Goal: Task Accomplishment & Management: Contribute content

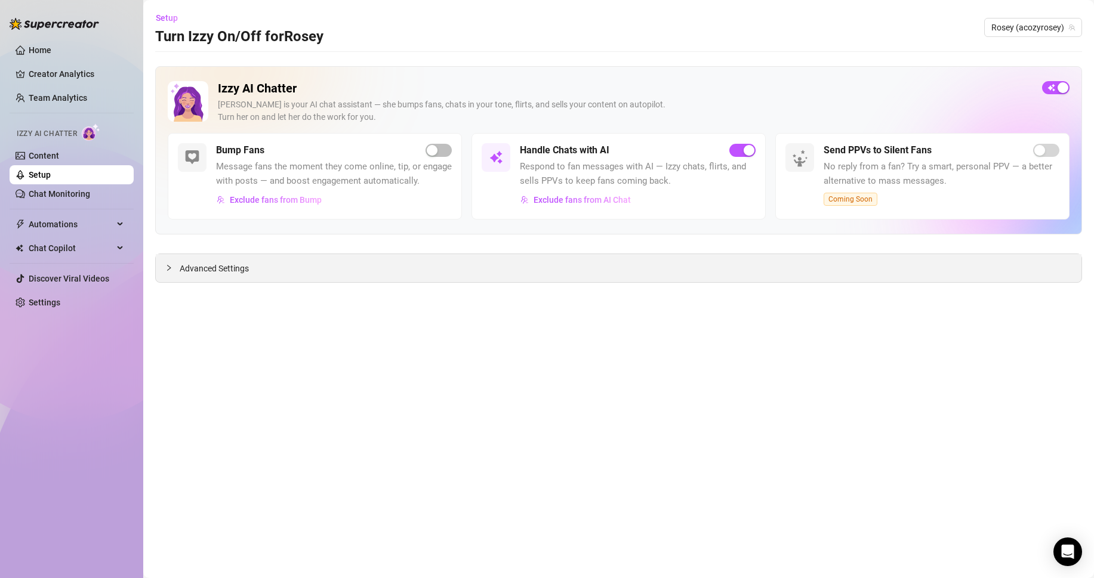
click at [258, 278] on div "Advanced Settings" at bounding box center [619, 268] width 926 height 28
click at [59, 154] on link "Content" at bounding box center [44, 156] width 30 height 10
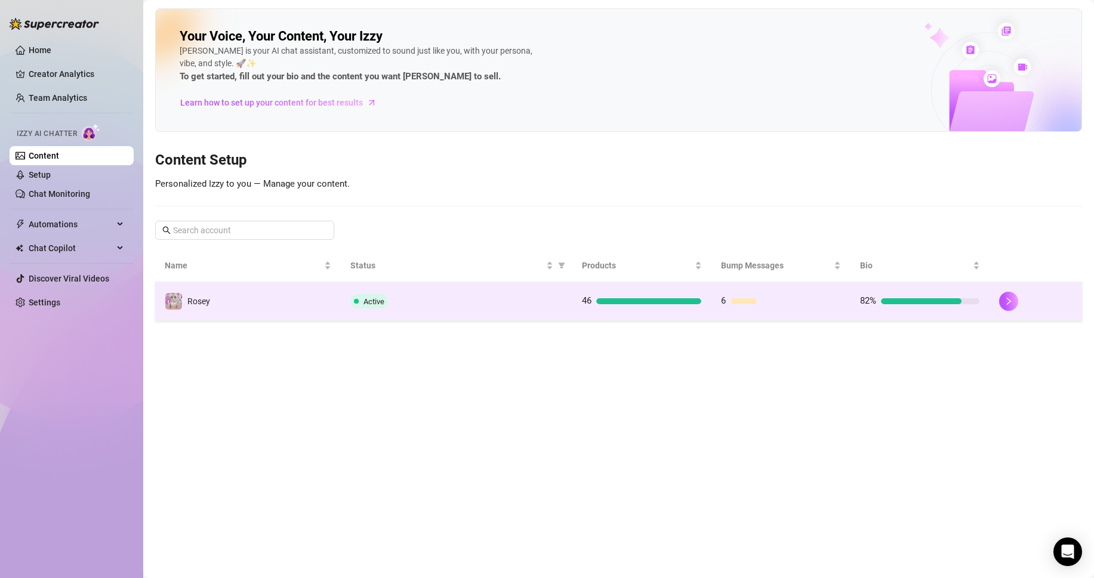
click at [804, 287] on td "6" at bounding box center [780, 301] width 139 height 39
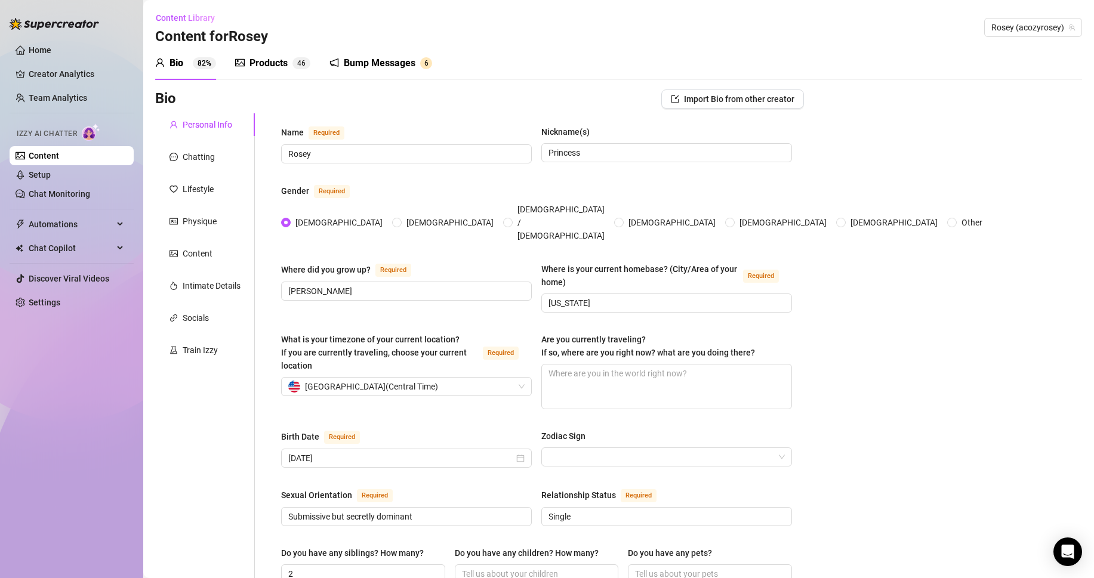
click at [393, 67] on div "Bump Messages" at bounding box center [380, 63] width 72 height 14
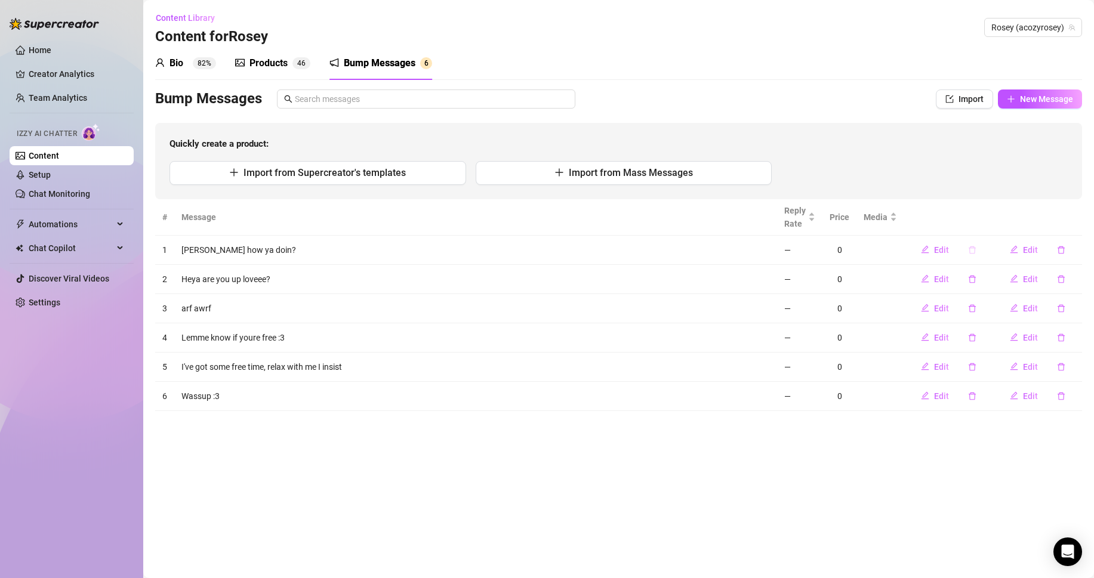
click at [968, 250] on button "button" at bounding box center [972, 250] width 27 height 19
click at [1004, 218] on span "Yes" at bounding box center [1006, 219] width 14 height 10
click at [975, 248] on icon "delete" at bounding box center [972, 250] width 7 height 8
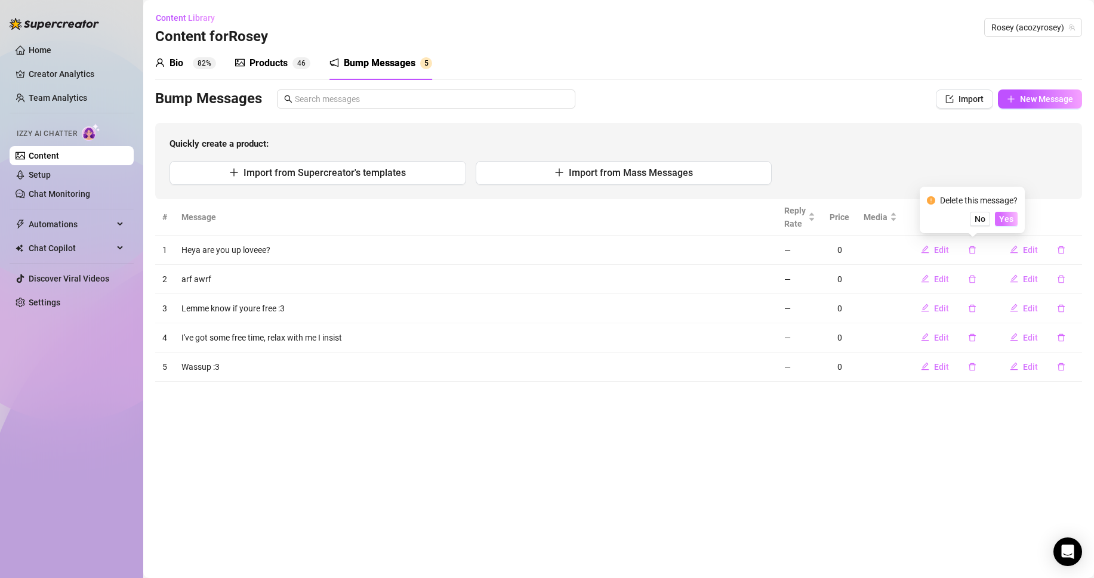
click at [1012, 220] on span "Yes" at bounding box center [1006, 219] width 14 height 10
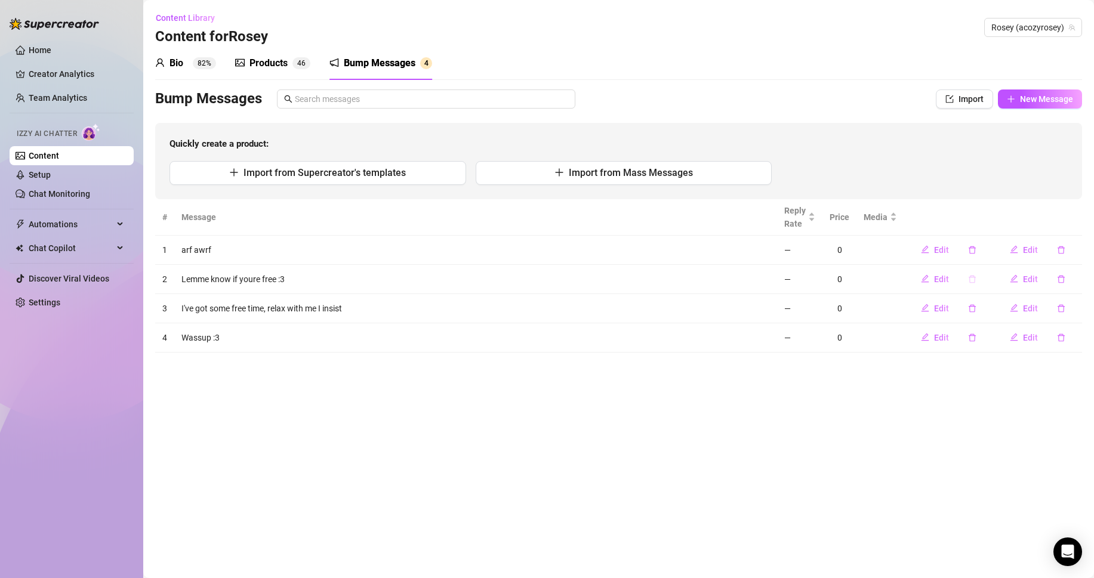
click at [976, 276] on icon "delete" at bounding box center [972, 279] width 8 height 8
click at [1006, 255] on button "Yes" at bounding box center [1006, 248] width 23 height 14
click at [973, 310] on icon "delete" at bounding box center [972, 308] width 8 height 8
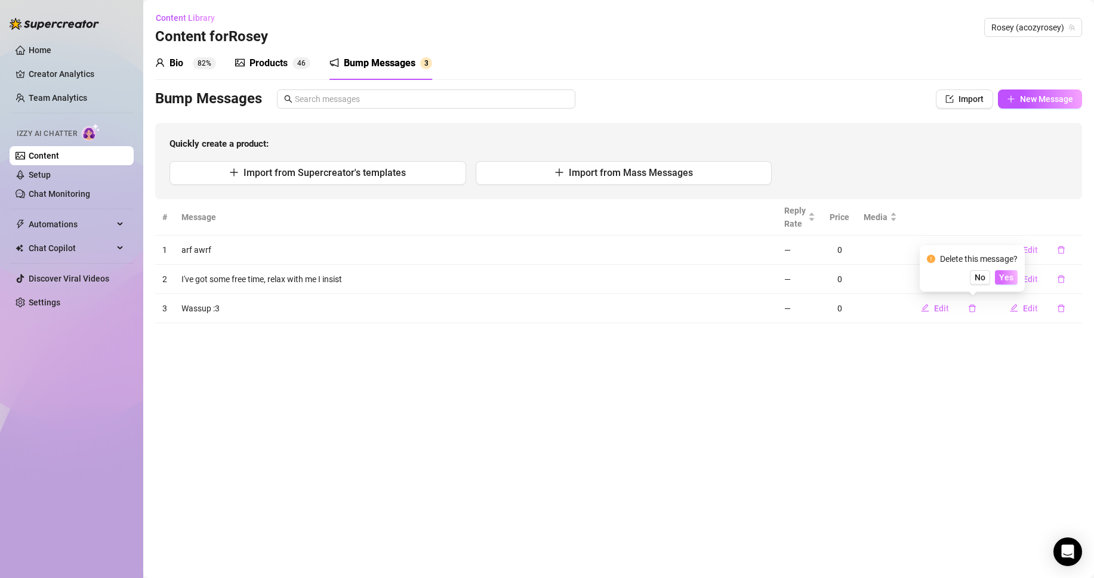
click at [1009, 275] on span "Yes" at bounding box center [1006, 278] width 14 height 10
click at [973, 281] on icon "delete" at bounding box center [972, 279] width 8 height 8
click at [1006, 254] on button "Yes" at bounding box center [1006, 248] width 23 height 14
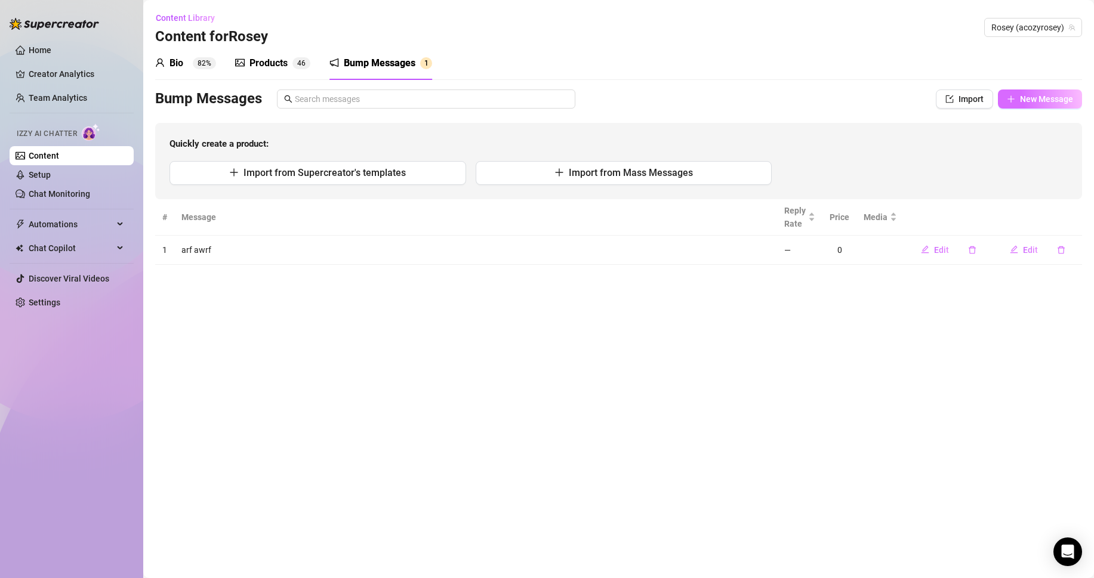
click at [1023, 97] on span "New Message" at bounding box center [1046, 99] width 53 height 10
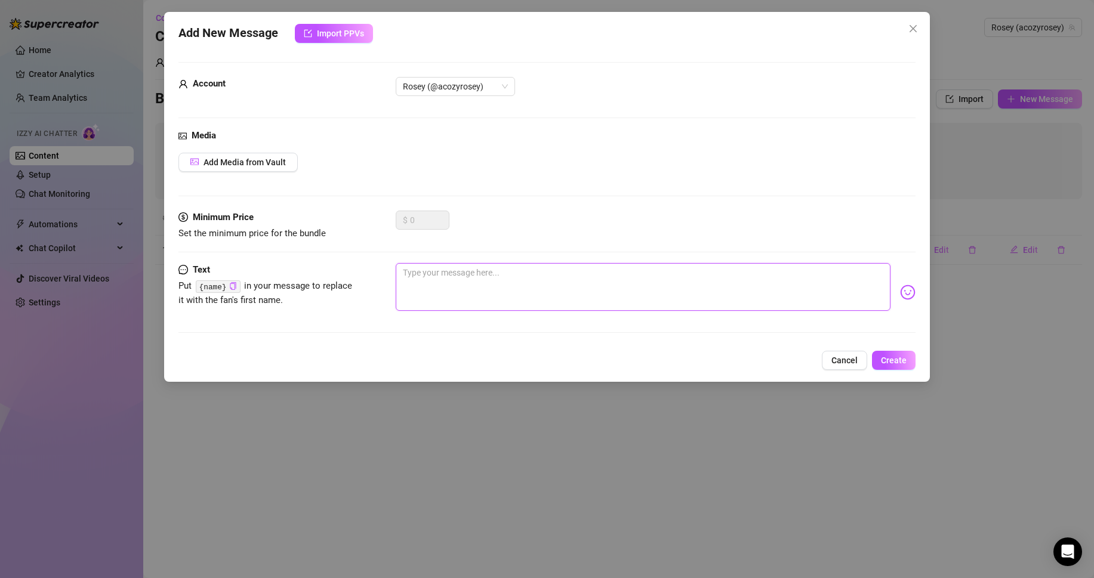
click at [593, 282] on textarea at bounding box center [643, 287] width 495 height 48
type textarea "m"
type textarea "me"
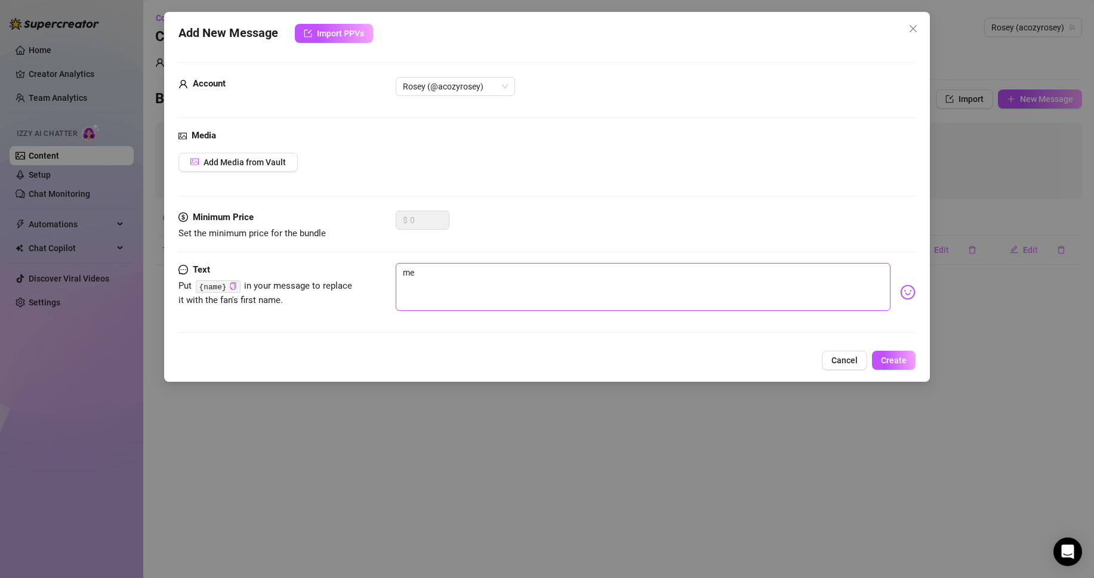
type textarea "mew"
type textarea "mewo"
type textarea "mew"
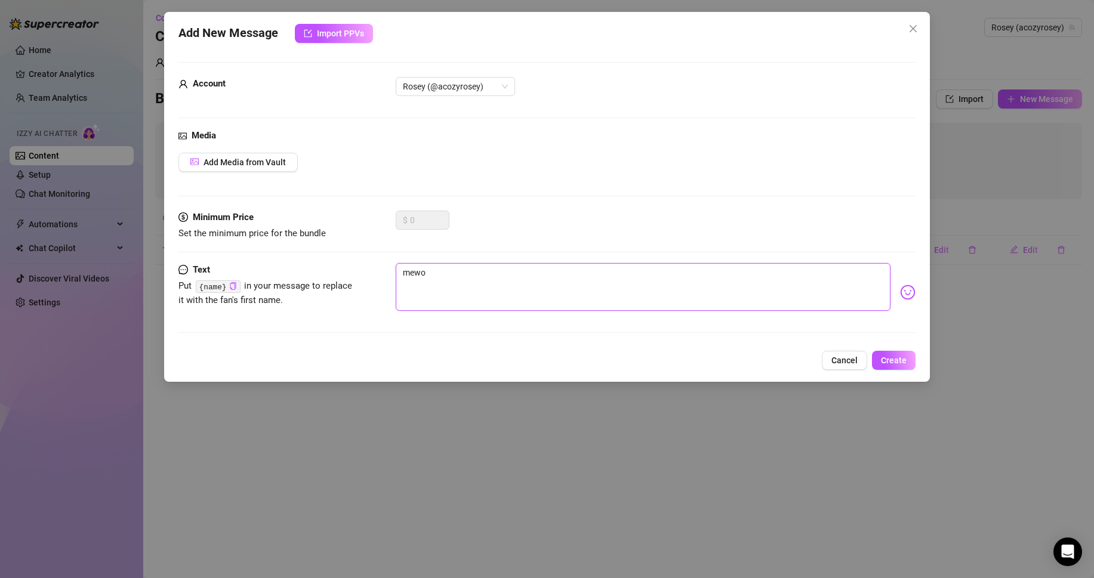
type textarea "mew"
type textarea "me"
type textarea "mew"
type textarea "mewo"
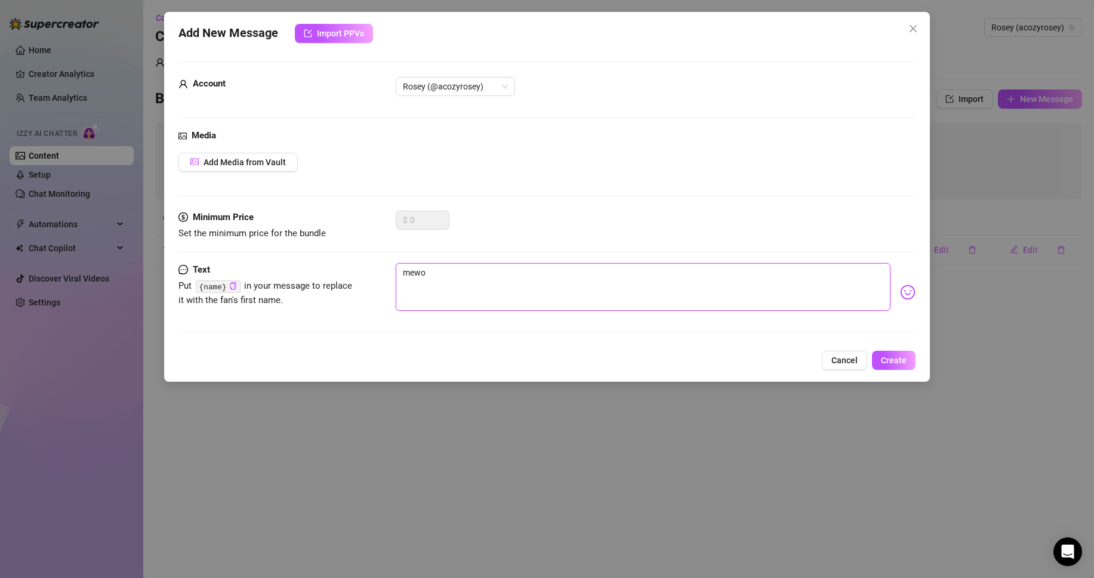
type textarea "mew"
type textarea "me"
type textarea "meo"
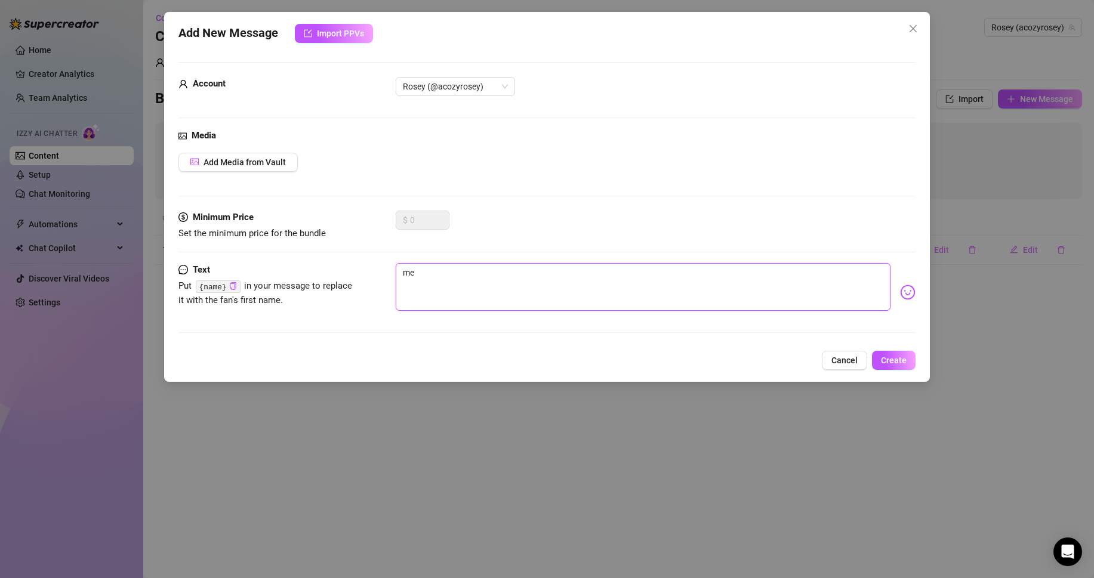
type textarea "meo"
type textarea "meow"
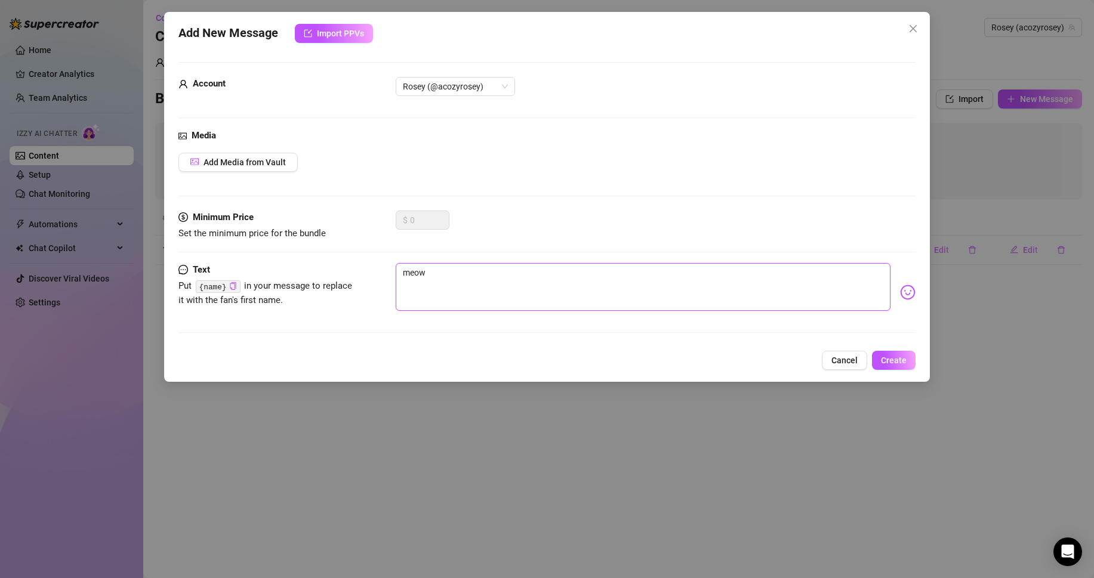
type textarea "meow"
type textarea "meow o"
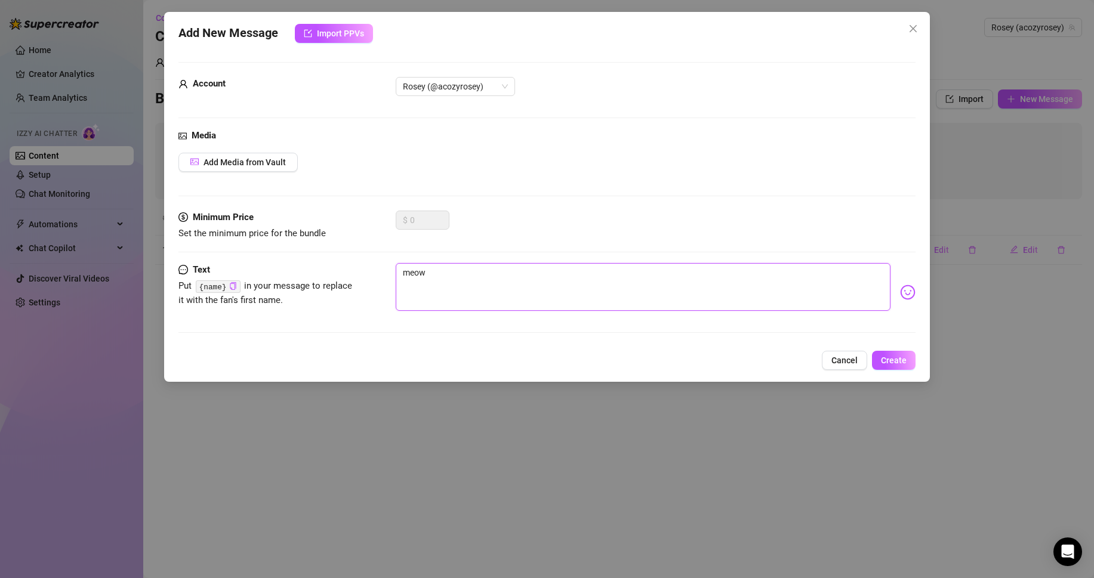
type textarea "meow o"
type textarea "meow ow"
type textarea "meow owo"
type textarea "meow ow"
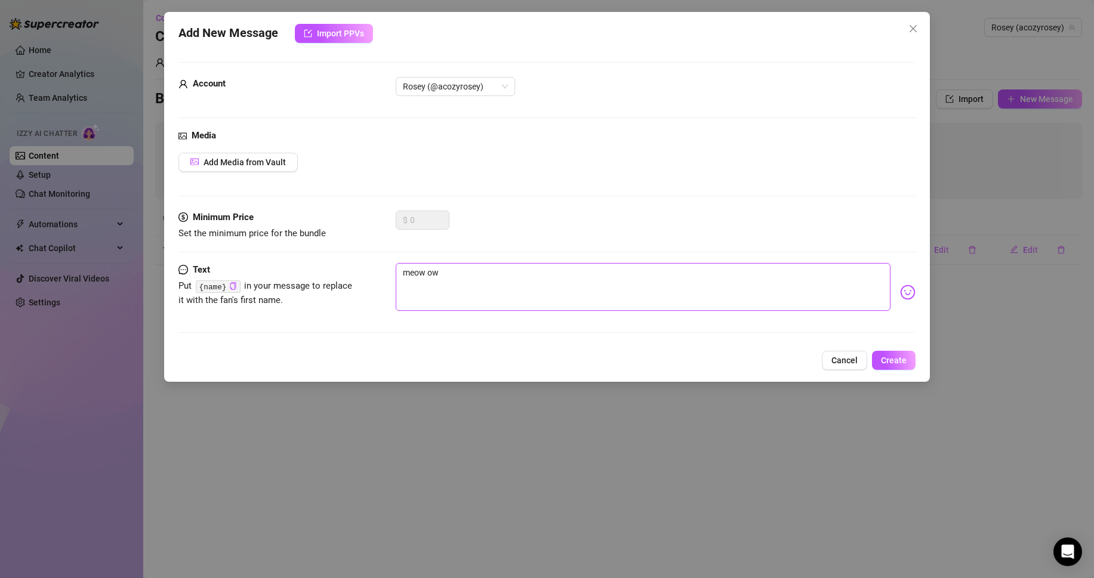
type textarea "meow o"
type textarea "meow"
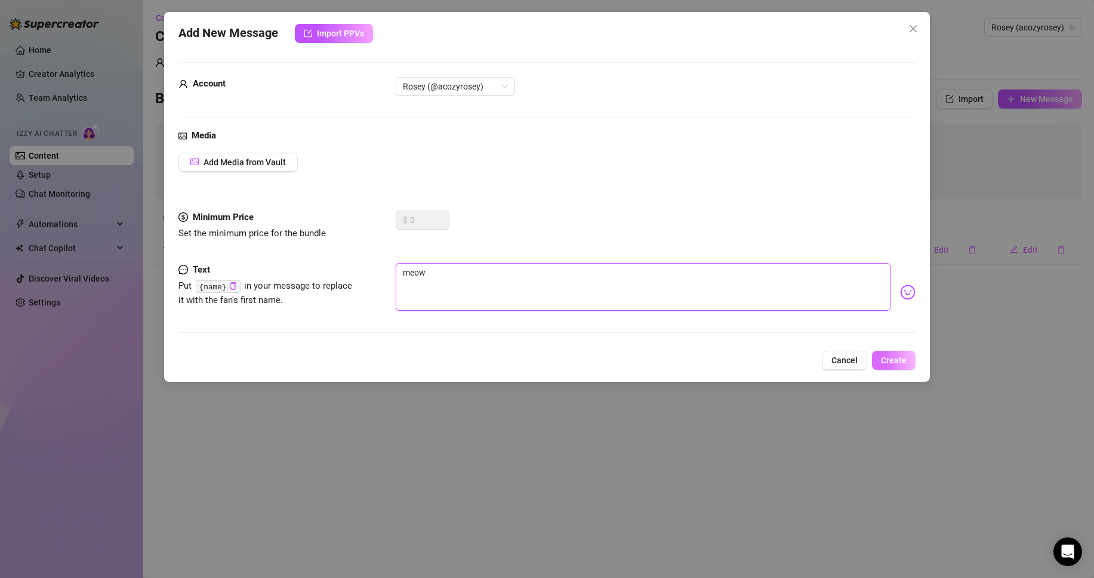
type textarea "meow"
click at [888, 356] on span "Create" at bounding box center [894, 361] width 26 height 10
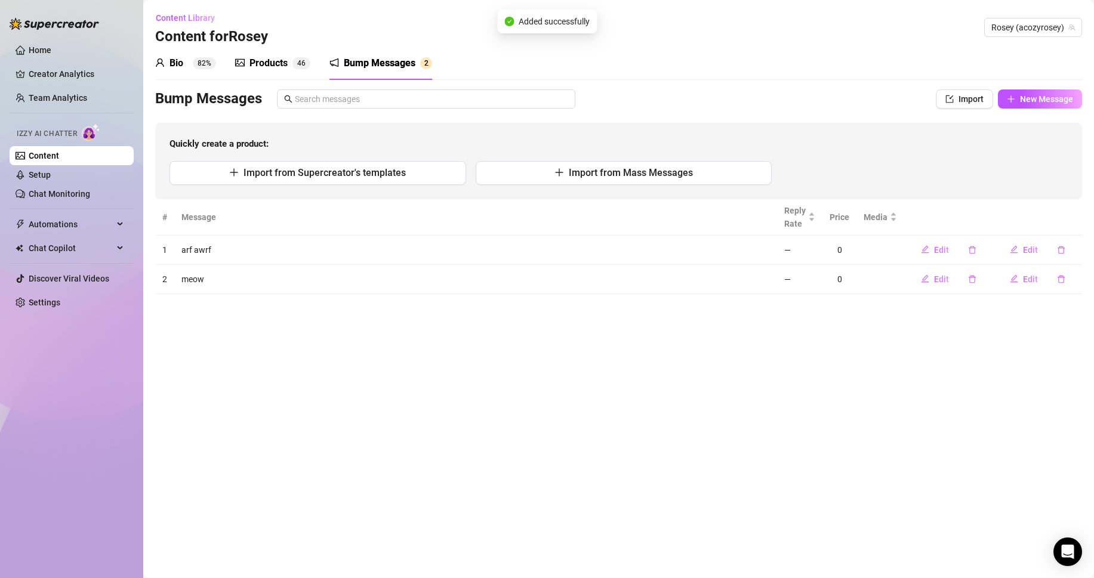
click at [1039, 109] on div "Bump Messages Import New Message Quickly create a product: Import from Supercre…" at bounding box center [618, 145] width 927 height 110
click at [1031, 94] on span "New Message" at bounding box center [1046, 99] width 53 height 10
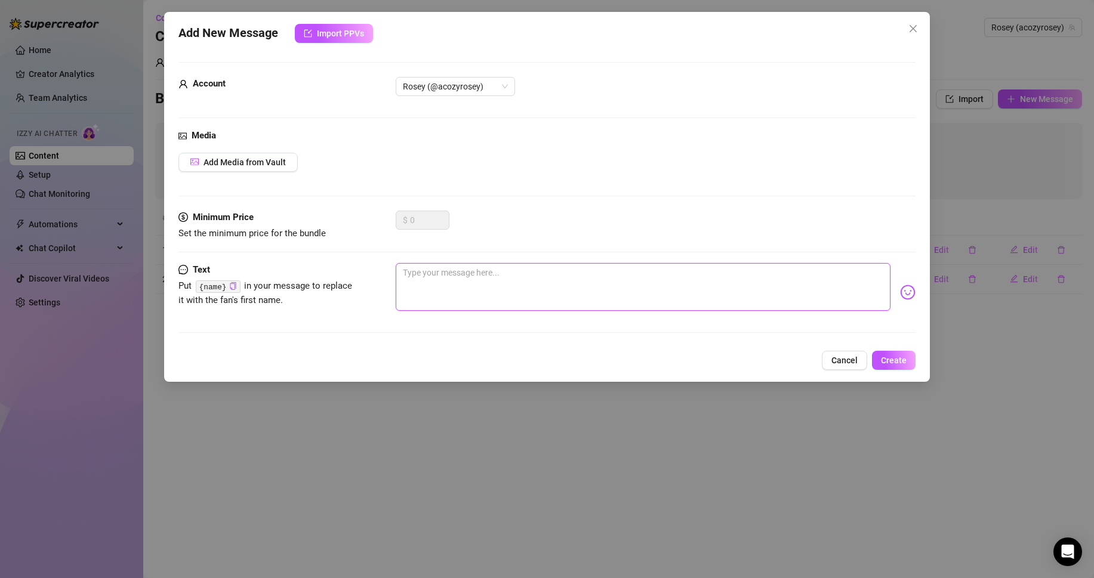
click at [555, 272] on textarea at bounding box center [643, 287] width 495 height 48
type textarea "x"
type textarea "x3"
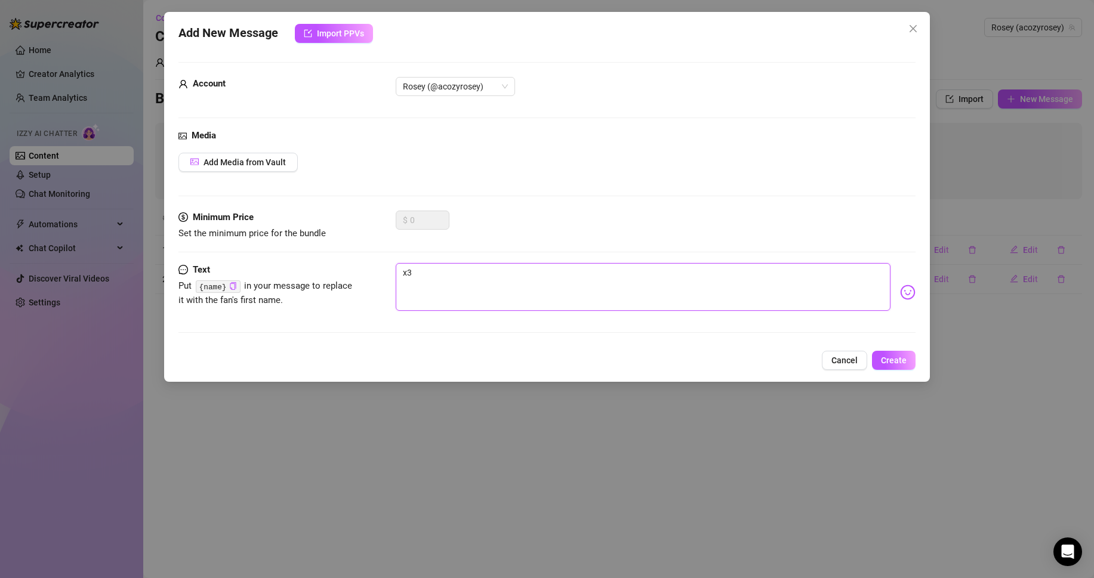
type textarea "x3"
type textarea "x3 ="
type textarea "x3"
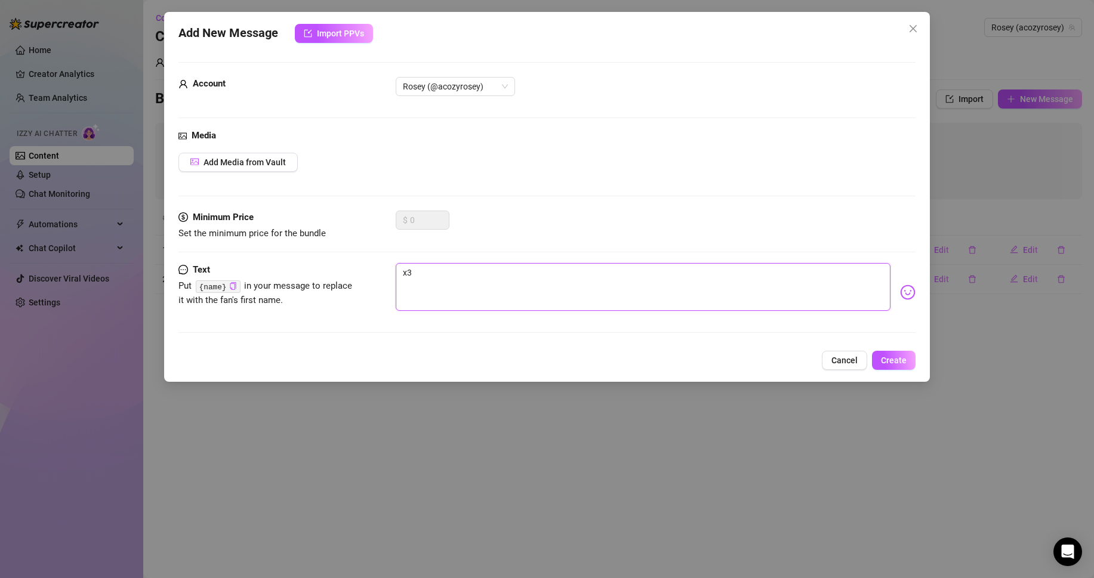
type textarea "x3"
type textarea "x"
type textarea "Type your message here..."
type textarea "w"
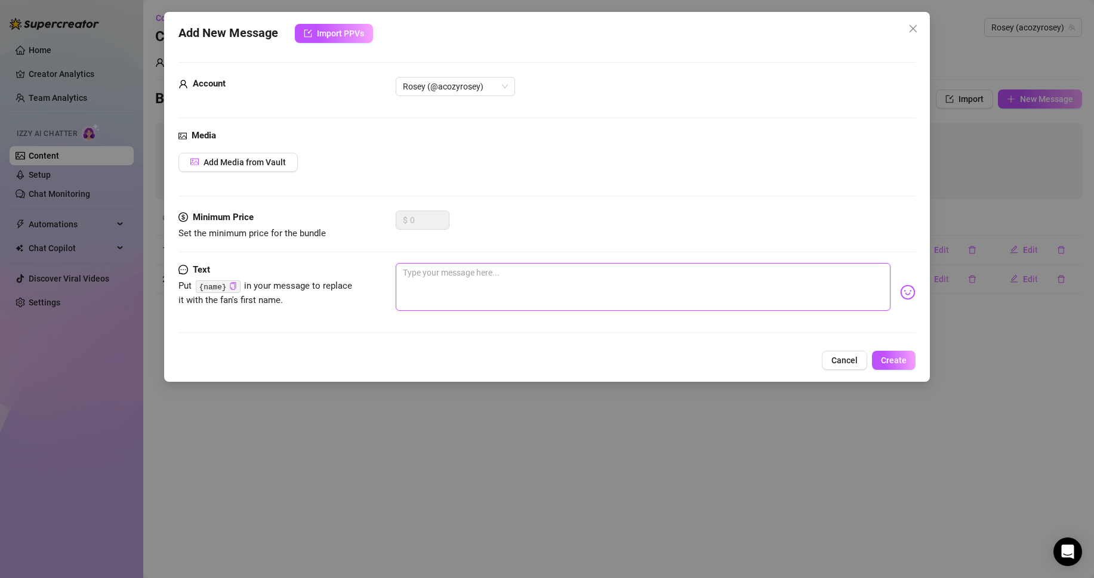
type textarea "w"
type textarea "wy"
type textarea "wyd"
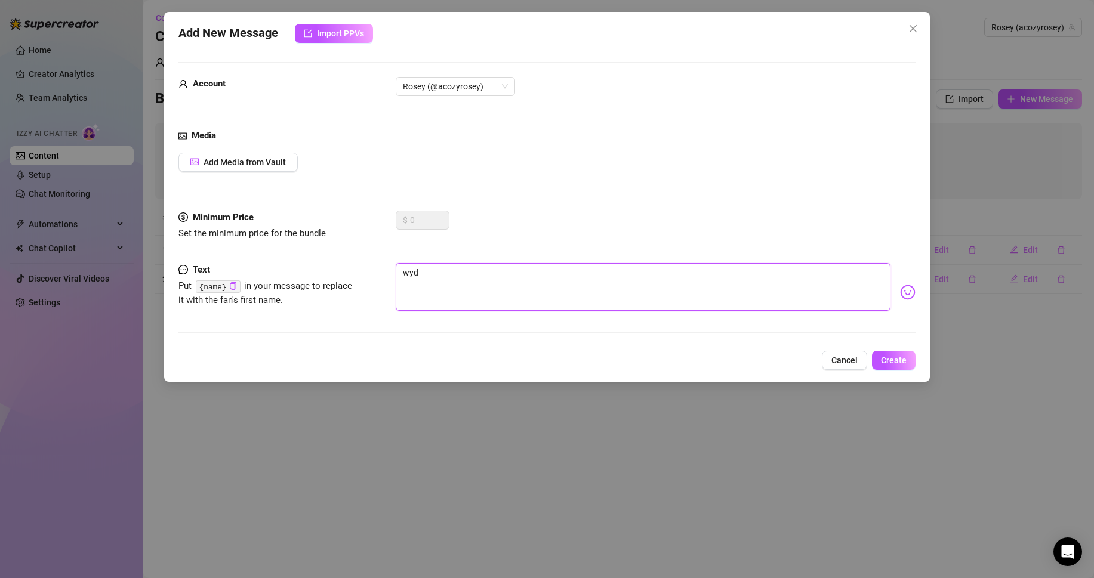
type textarea "wyd"
type textarea "wyd o"
type textarea "wyd ou"
type textarea "wyd ouo"
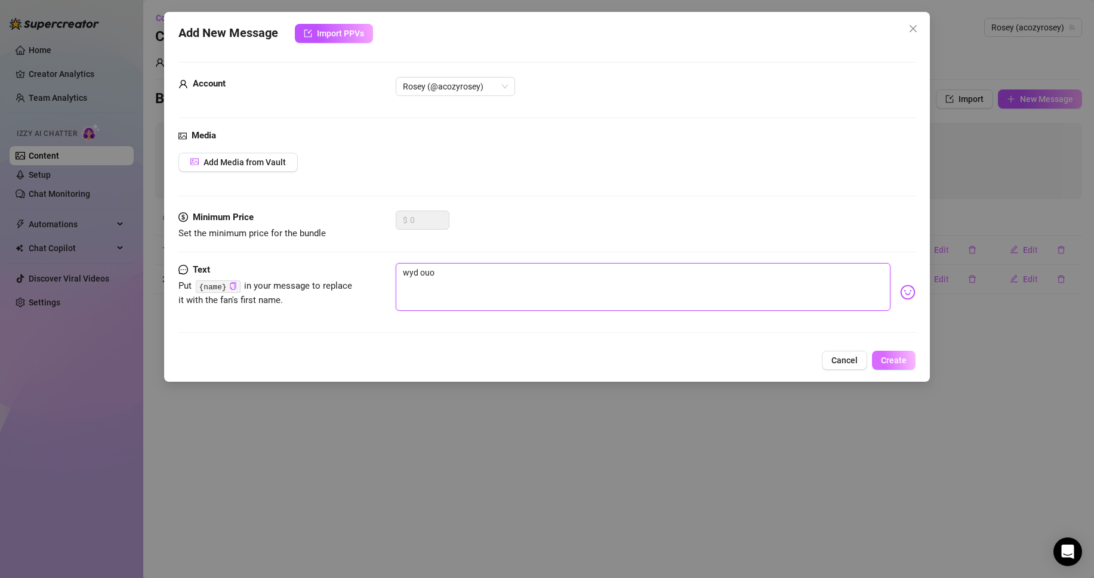
type textarea "wyd ouo"
click at [903, 362] on span "Create" at bounding box center [894, 361] width 26 height 10
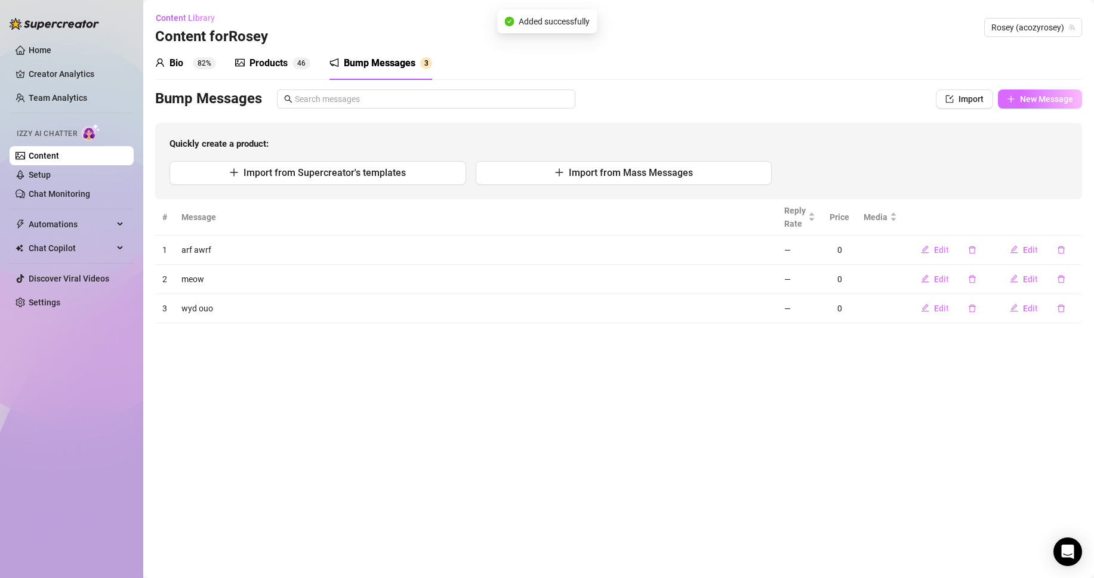
click at [1041, 101] on span "New Message" at bounding box center [1046, 99] width 53 height 10
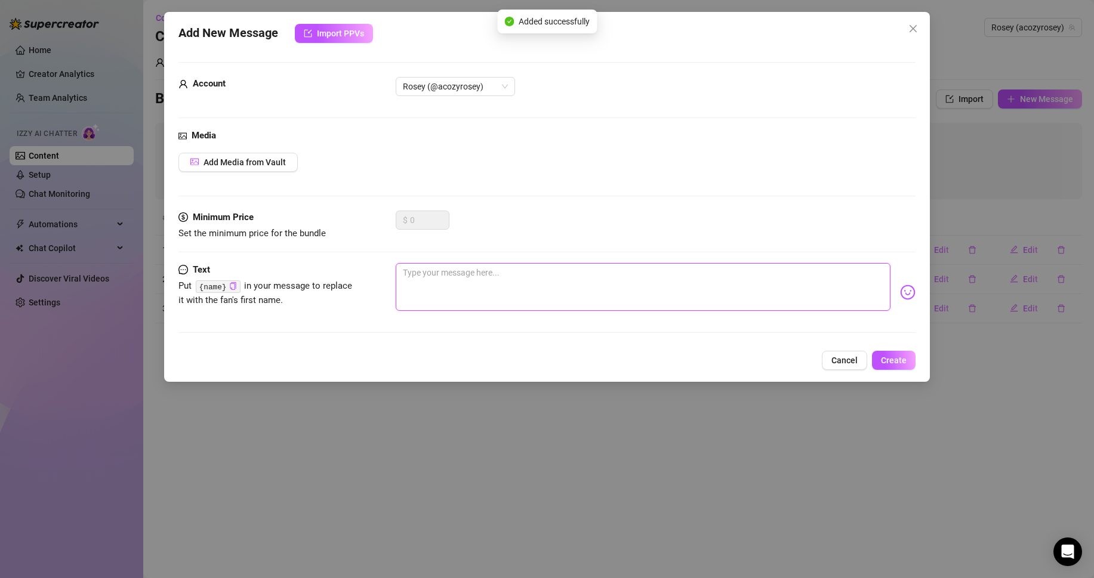
click at [483, 278] on textarea at bounding box center [643, 287] width 495 height 48
type textarea "a"
type textarea "ar"
type textarea "arf"
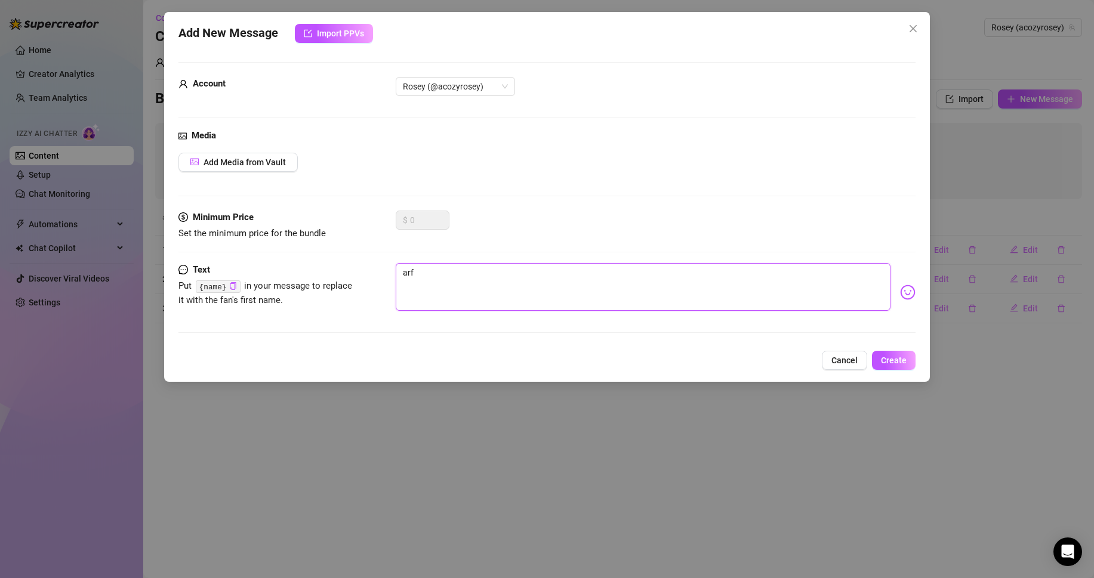
type textarea "arf"
type textarea "ar"
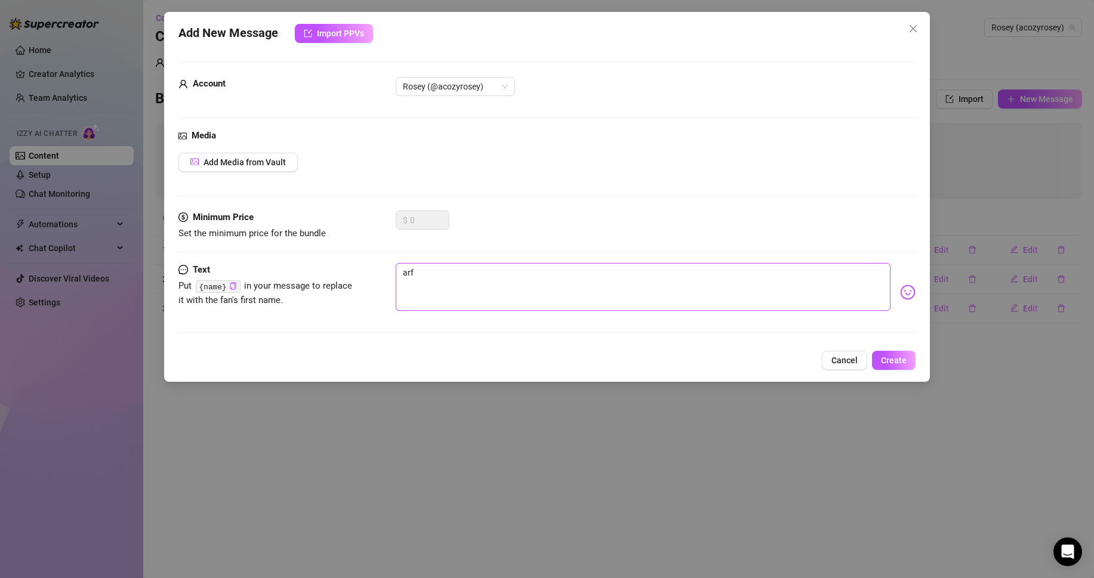
type textarea "ar"
type textarea "a"
type textarea "Type your message here..."
type textarea "m"
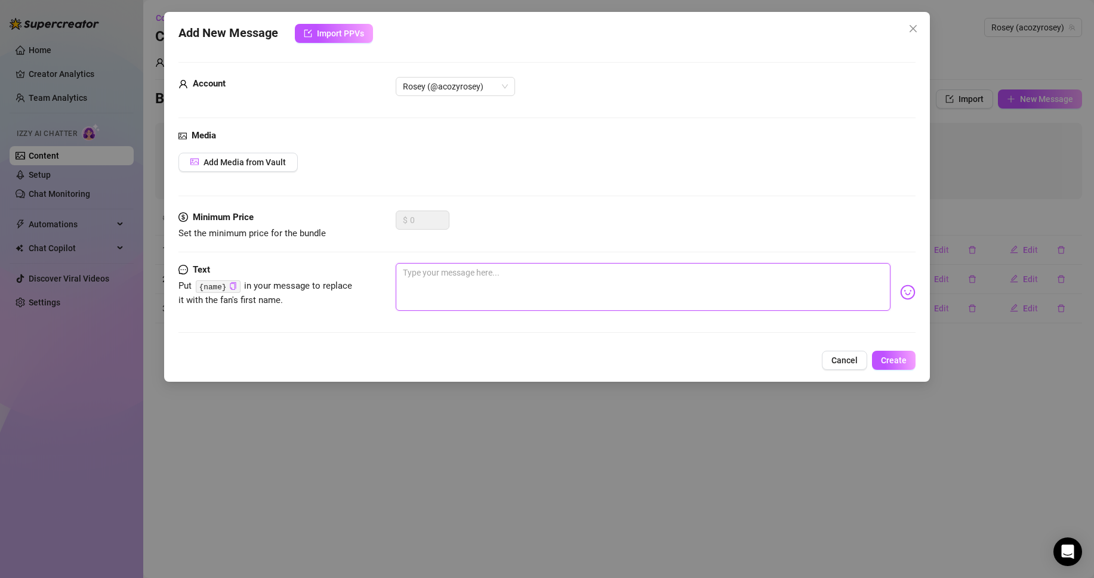
type textarea "m"
type textarea "ml"
type textarea "mle"
type textarea "mlem"
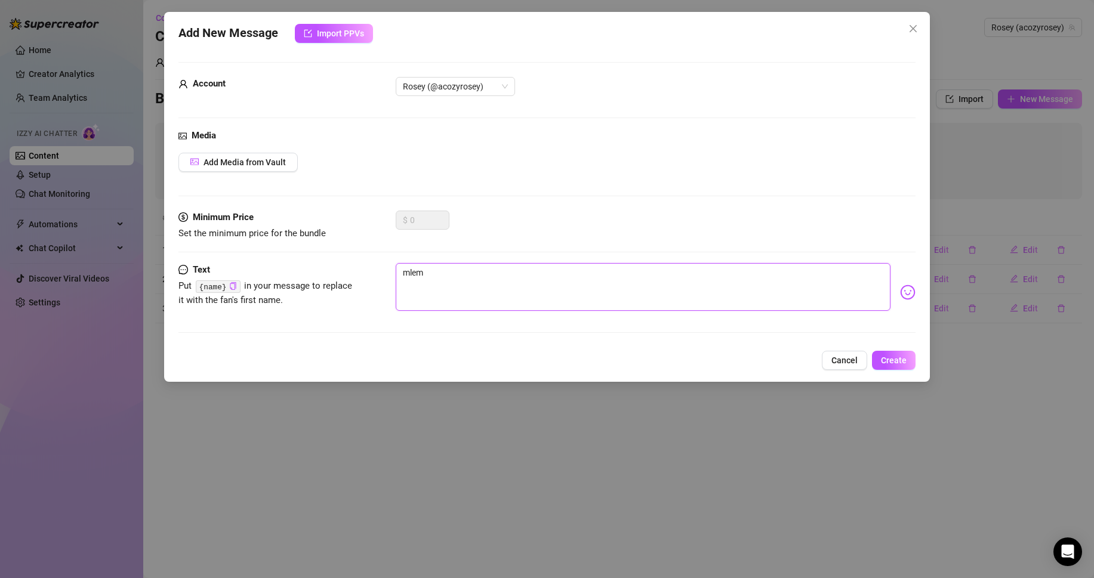
type textarea "mlem"
click at [905, 361] on span "Create" at bounding box center [894, 361] width 26 height 10
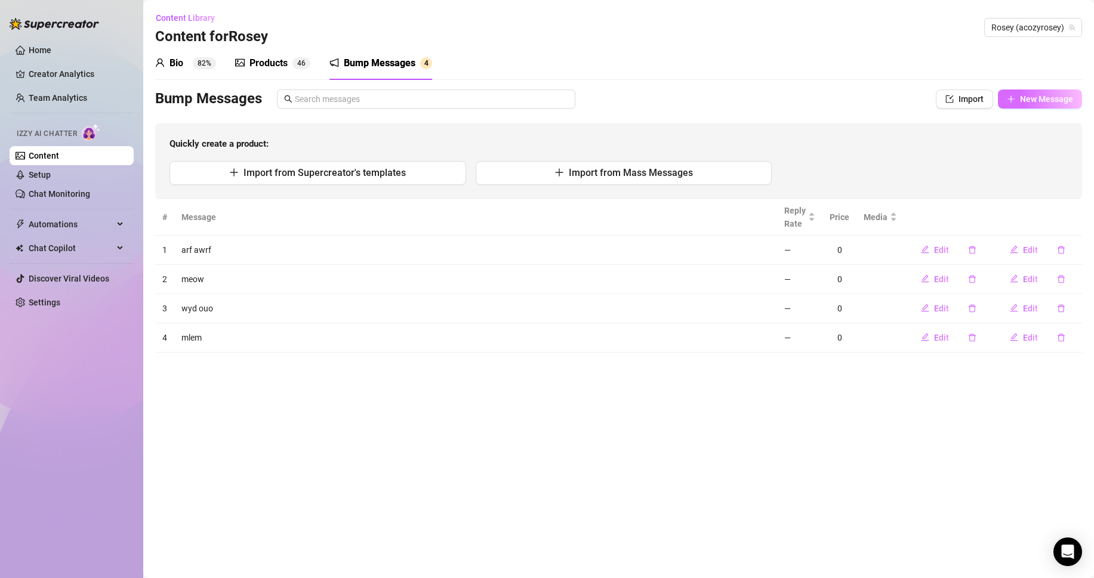
click at [1042, 95] on span "New Message" at bounding box center [1046, 99] width 53 height 10
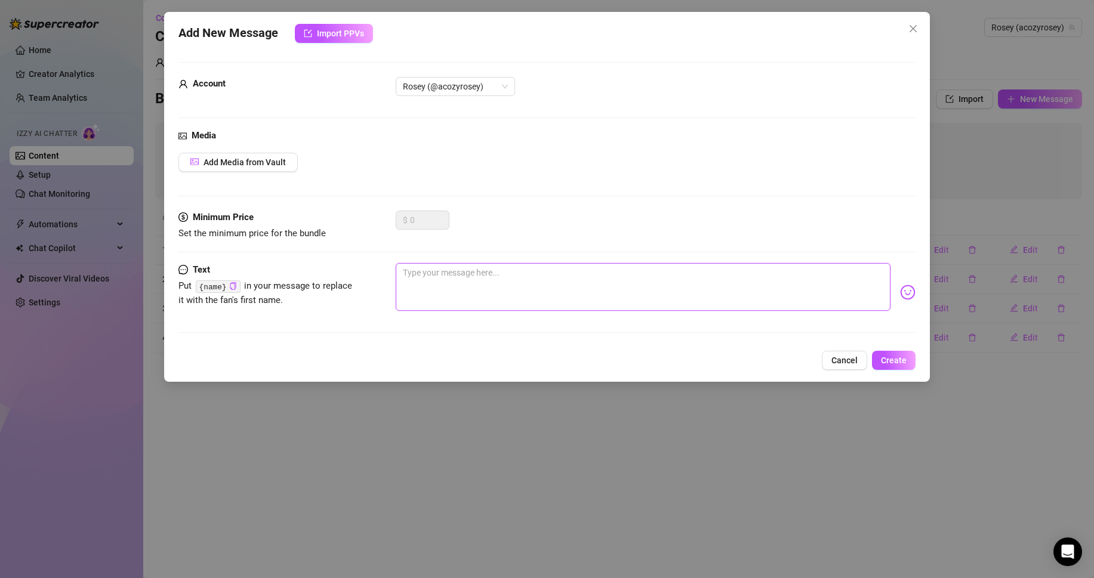
click at [537, 269] on textarea at bounding box center [643, 287] width 495 height 48
type textarea "*"
type textarea "*p"
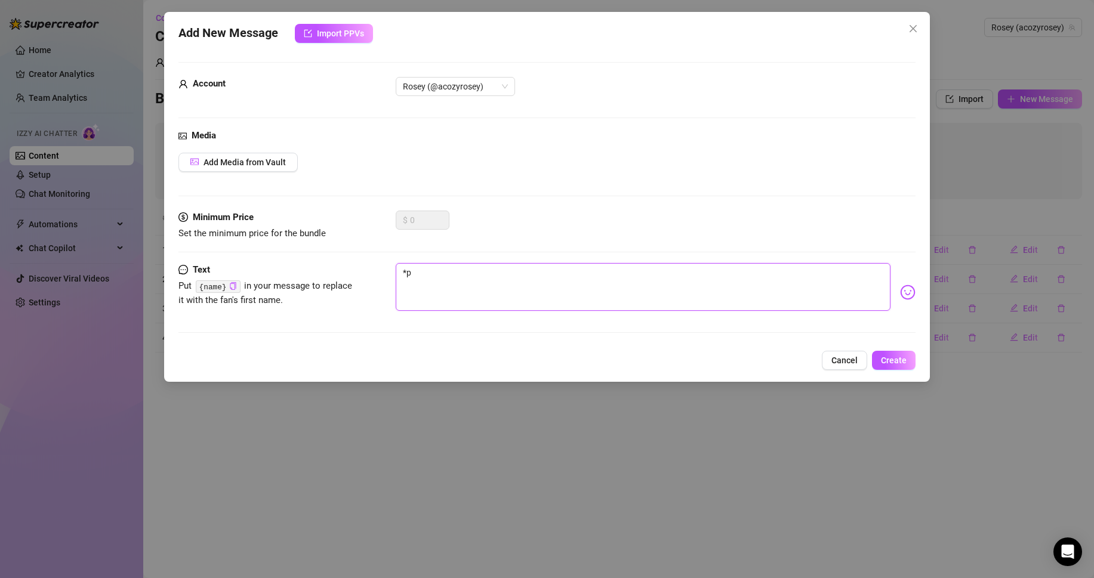
type textarea "*pa"
type textarea "*paw"
type textarea "*paws"
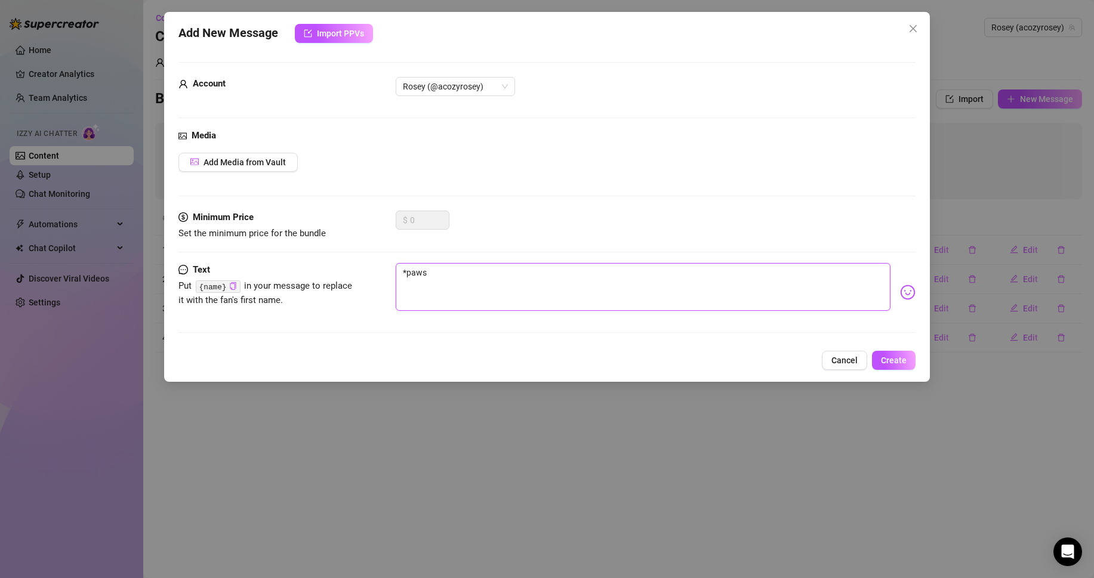
type textarea "*paws"
type textarea "*paws a"
type textarea "*paws at"
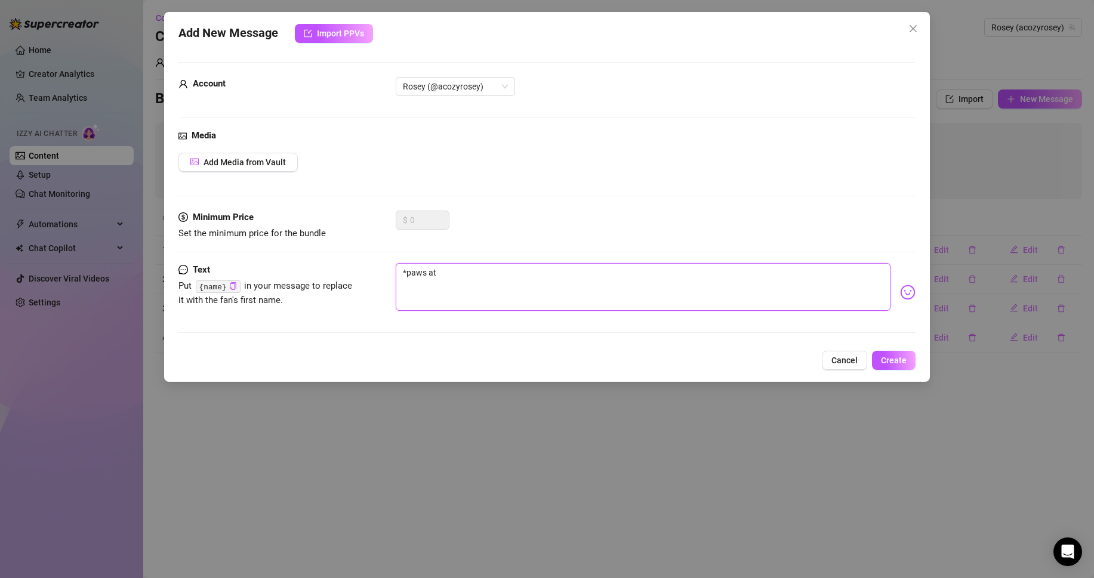
type textarea "*paws at u"
type textarea "*paws at u*"
click at [894, 358] on span "Create" at bounding box center [894, 361] width 26 height 10
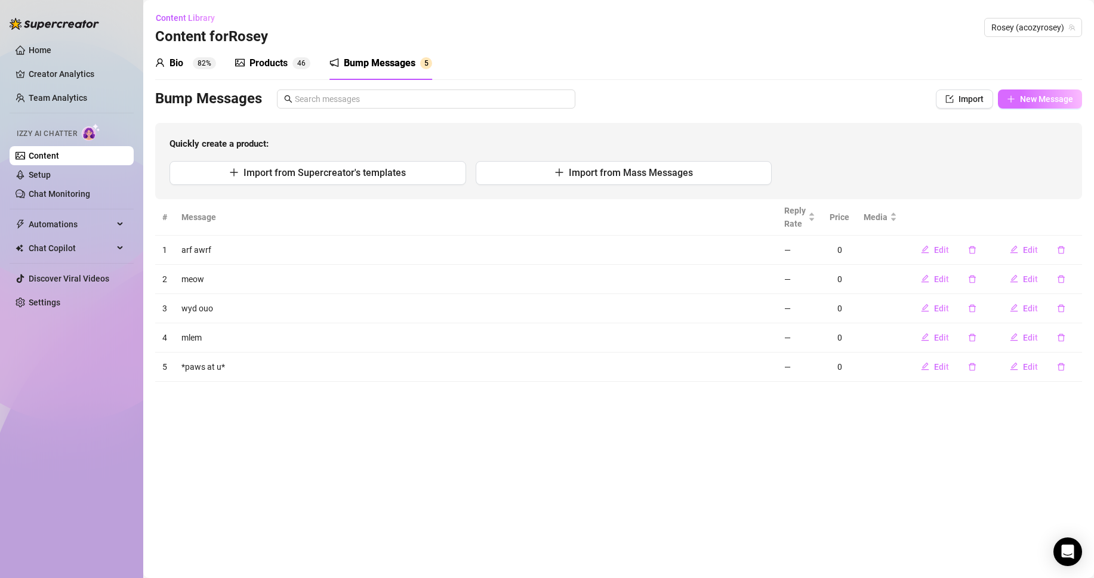
click at [1018, 94] on button "New Message" at bounding box center [1040, 99] width 84 height 19
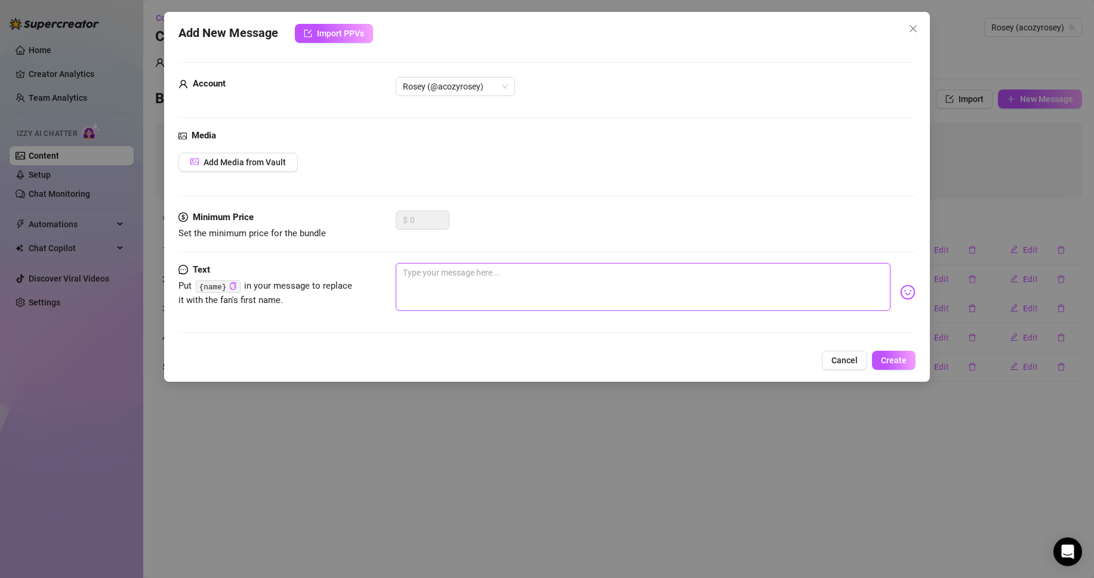
click at [489, 288] on textarea at bounding box center [643, 287] width 495 height 48
type textarea "h"
type textarea "ha"
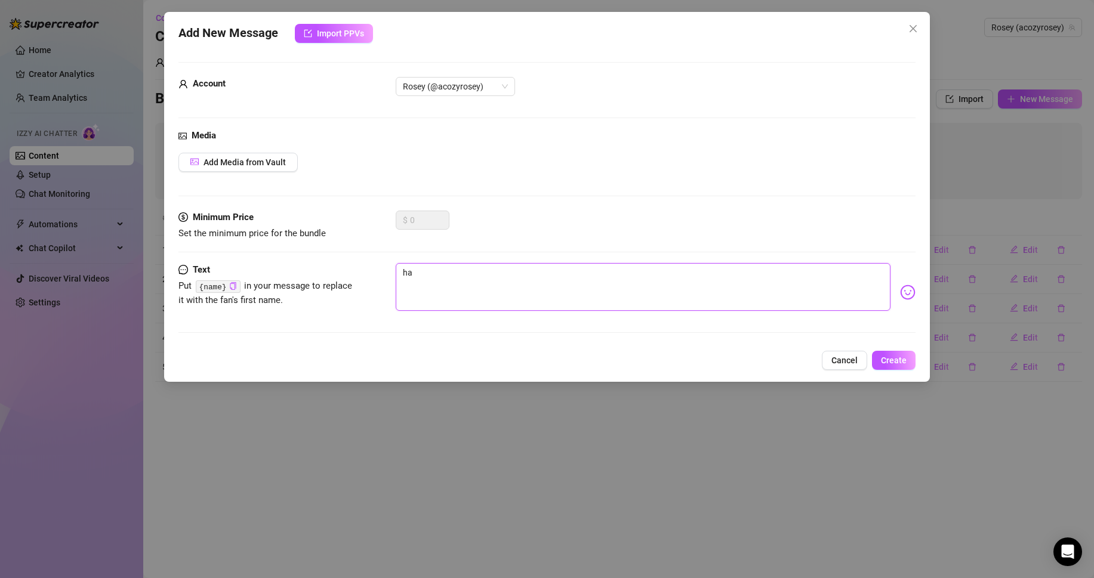
type textarea "hai"
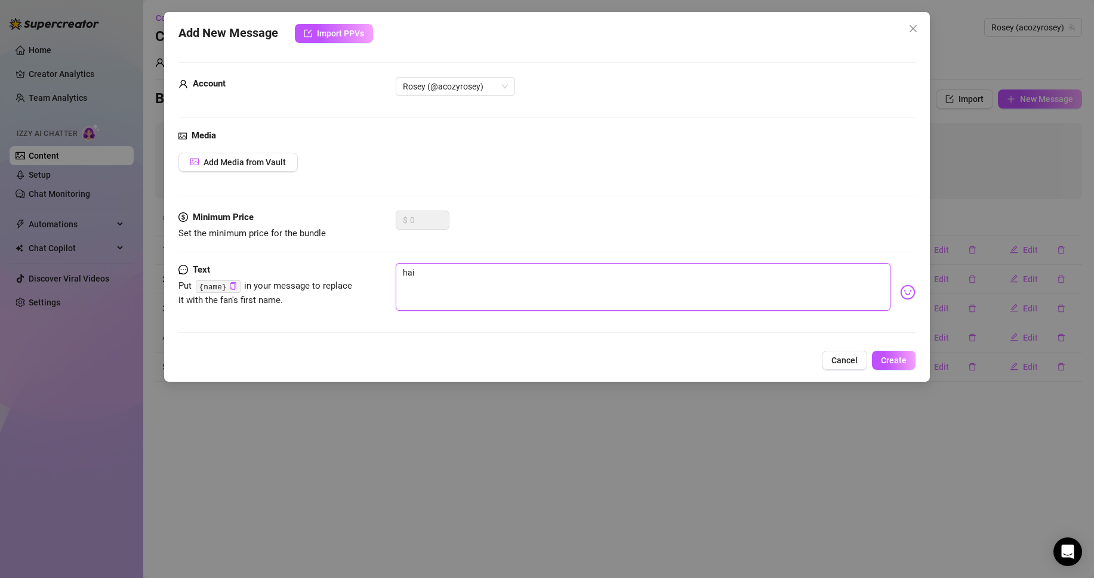
type textarea "hai"
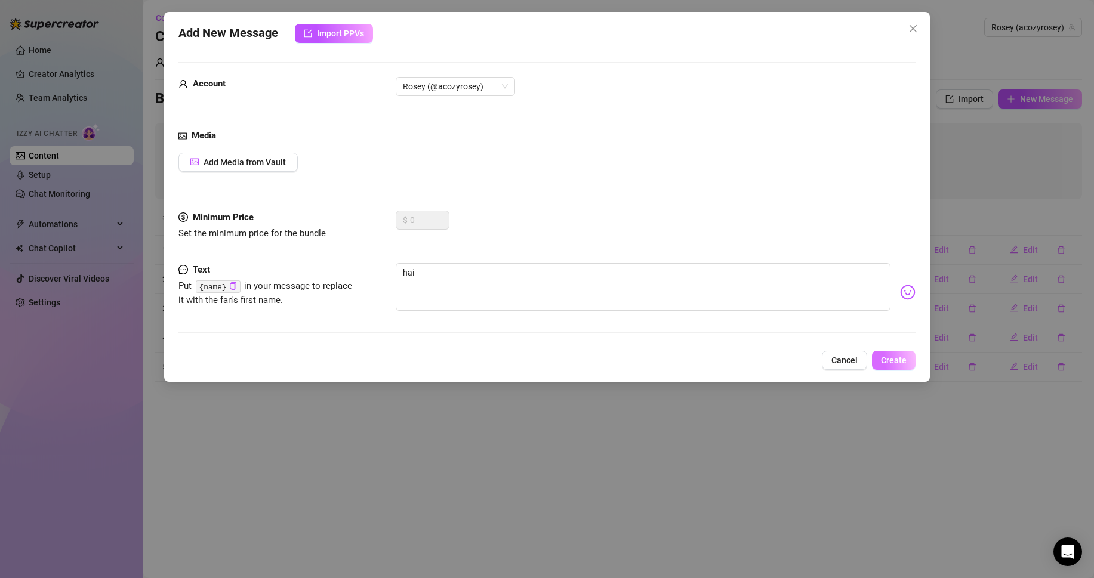
click at [897, 356] on span "Create" at bounding box center [894, 361] width 26 height 10
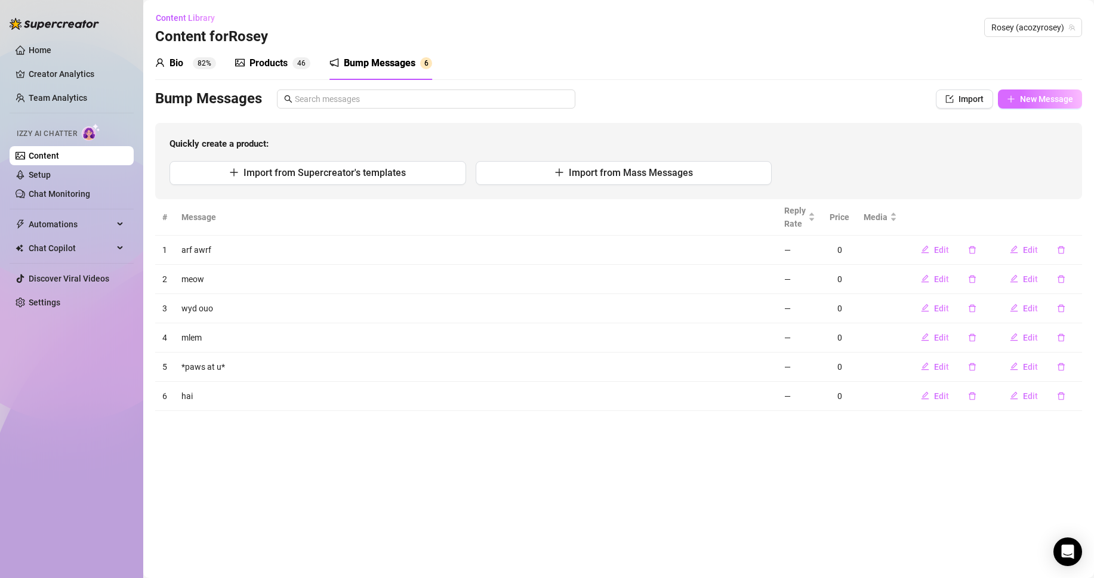
click at [1038, 98] on span "New Message" at bounding box center [1046, 99] width 53 height 10
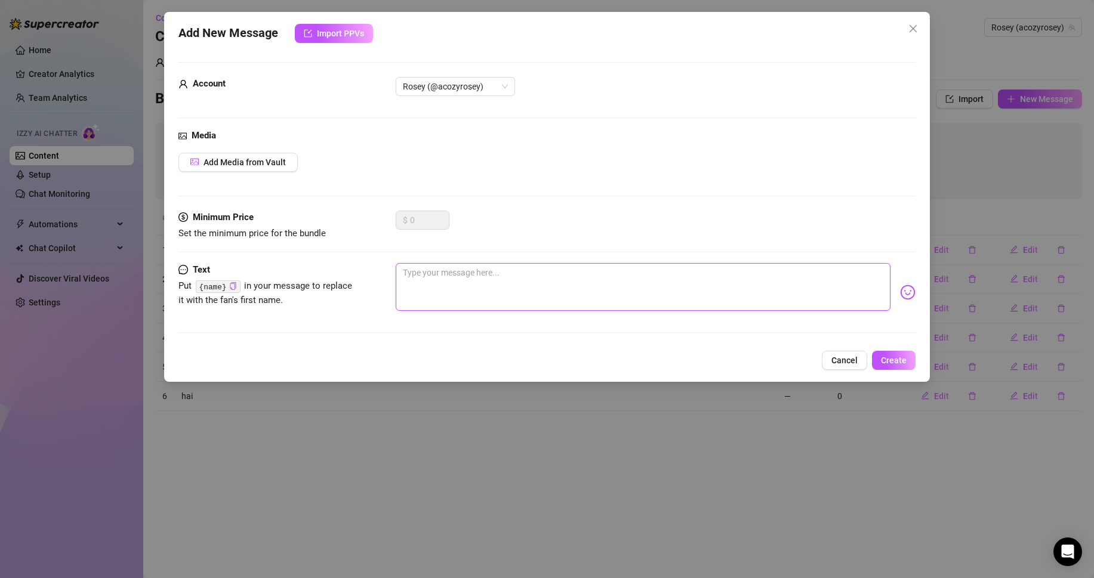
click at [806, 291] on textarea at bounding box center [643, 287] width 495 height 48
type textarea "*"
type textarea "*e"
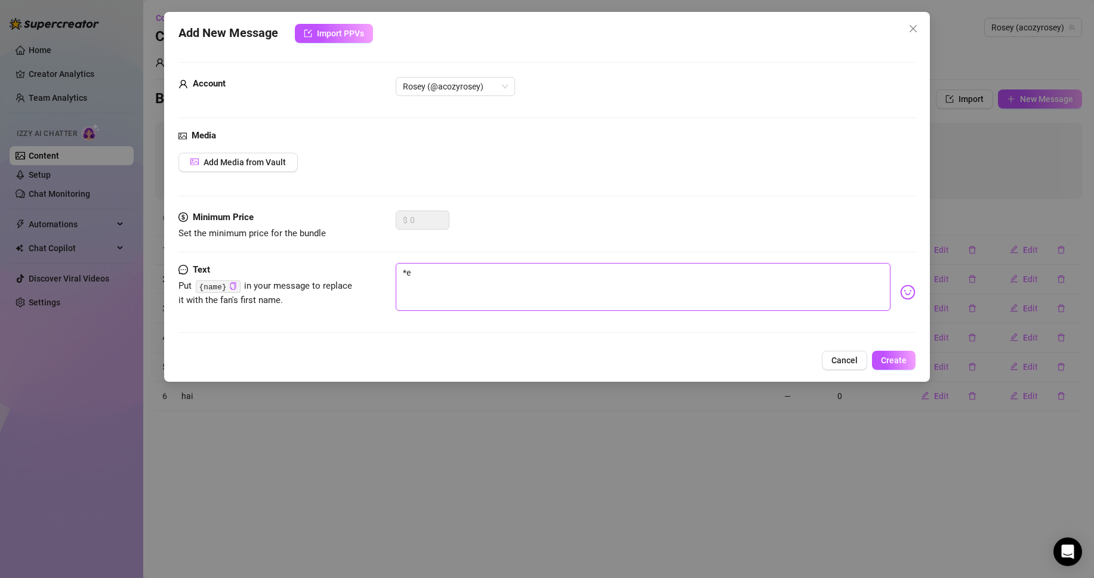
type textarea "*ea"
type textarea "*eat"
type textarea "*eats"
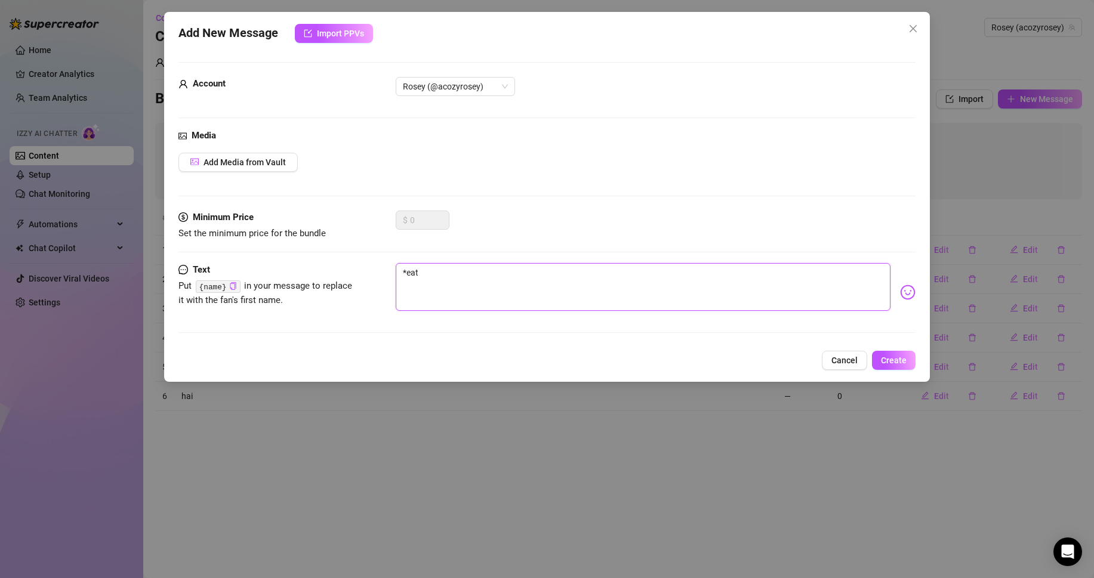
type textarea "*eats"
type textarea "*eats u"
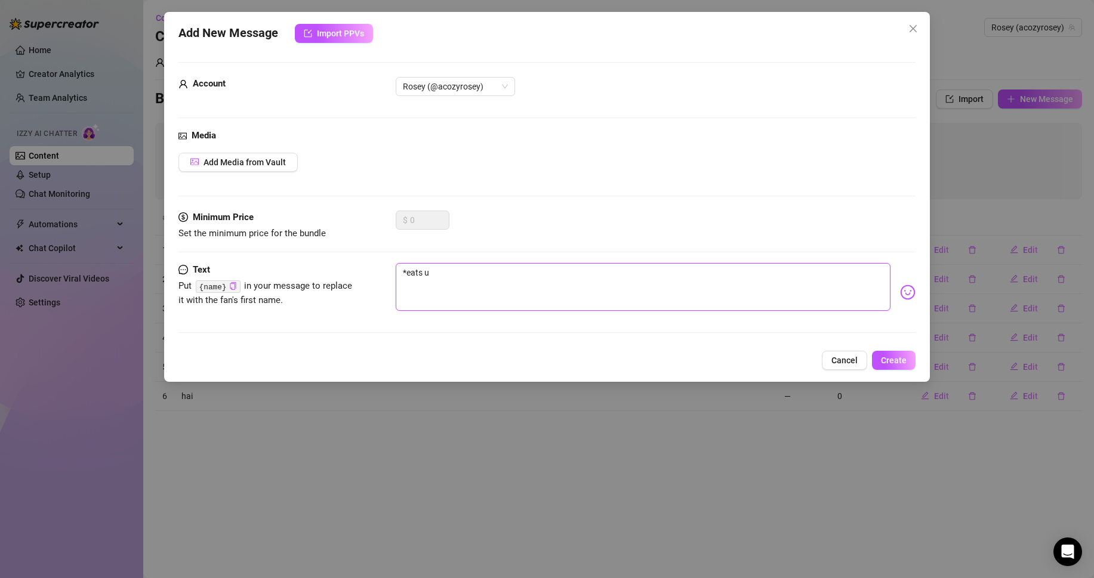
type textarea "*eats u*"
click at [890, 359] on span "Create" at bounding box center [894, 361] width 26 height 10
